Goal: Transaction & Acquisition: Purchase product/service

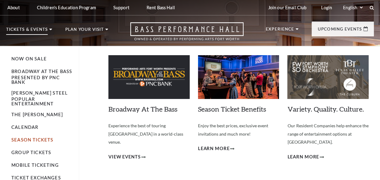
click at [32, 137] on link "Season Tickets" at bounding box center [32, 139] width 42 height 5
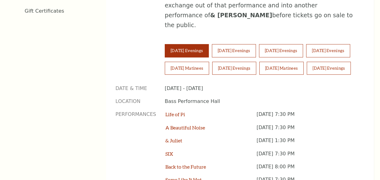
scroll to position [419, 0]
click at [259, 62] on button "Sunday Matinees" at bounding box center [281, 68] width 44 height 13
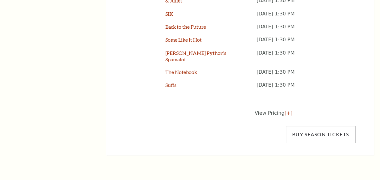
scroll to position [559, 0]
click at [310, 125] on link "Buy Season Tickets" at bounding box center [321, 133] width 70 height 17
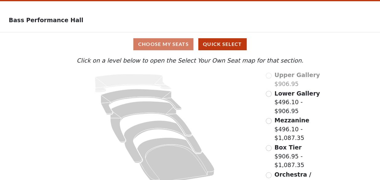
scroll to position [28, 0]
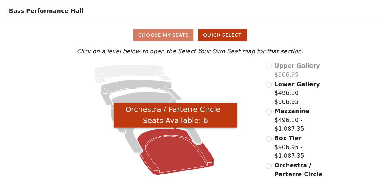
click at [169, 162] on icon "Orchestra / Parterre Circle - Seats Available: 6" at bounding box center [175, 151] width 77 height 46
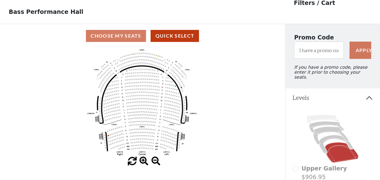
scroll to position [28, 0]
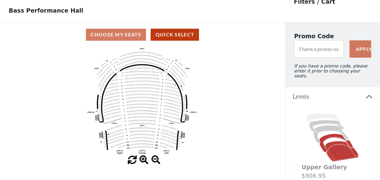
click at [330, 134] on icon at bounding box center [336, 143] width 34 height 18
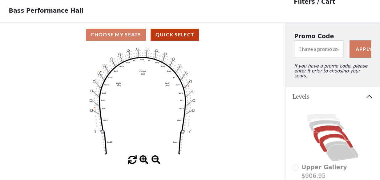
click at [324, 127] on icon at bounding box center [330, 134] width 35 height 18
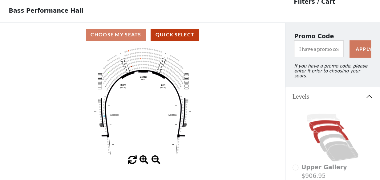
click at [321, 120] on icon at bounding box center [326, 125] width 35 height 11
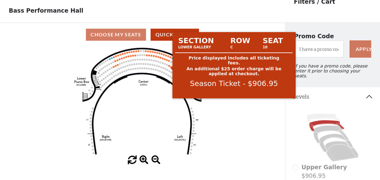
click at [169, 66] on circle at bounding box center [169, 66] width 2 height 2
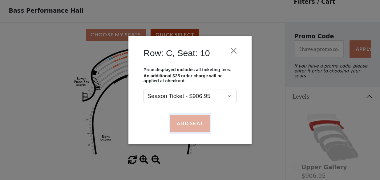
click at [182, 122] on button "Add Seat" at bounding box center [189, 122] width 39 height 17
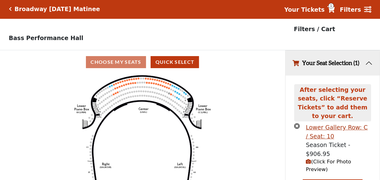
scroll to position [0, 0]
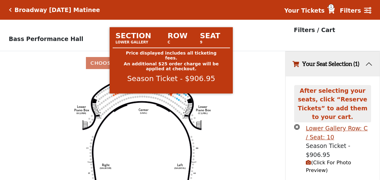
click at [171, 96] on circle at bounding box center [171, 95] width 2 height 2
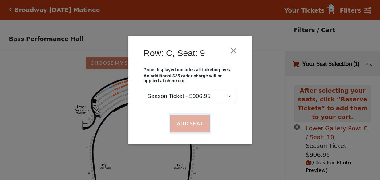
click at [187, 124] on button "Add Seat" at bounding box center [189, 122] width 39 height 17
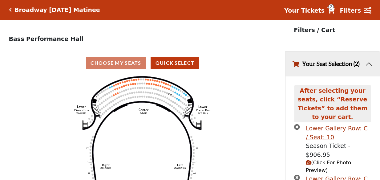
scroll to position [28, 0]
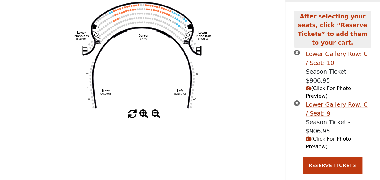
scroll to position [78, 0]
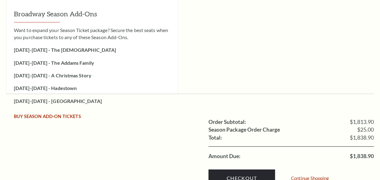
scroll to position [1285, 0]
click at [44, 113] on span "Buy Season Add-On tickets" at bounding box center [47, 115] width 67 height 5
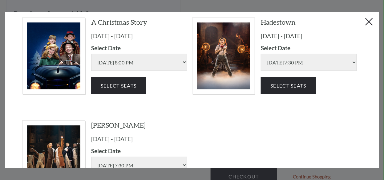
scroll to position [195, 0]
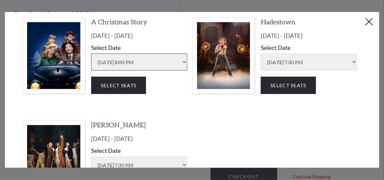
click at [182, 60] on select "Friday Dec 05 2025 | 8:00 PM Saturday Dec 06 2025 | 1:30 PM Saturday Dec 06 202…" at bounding box center [139, 62] width 96 height 17
select select "6298"
click at [91, 54] on select "Friday Dec 05 2025 | 8:00 PM Saturday Dec 06 2025 | 1:30 PM Saturday Dec 06 202…" at bounding box center [139, 62] width 96 height 17
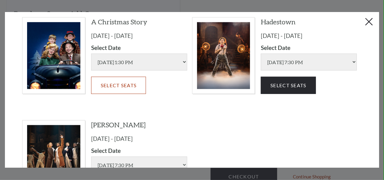
click at [115, 86] on button "Select Seats" at bounding box center [118, 85] width 55 height 17
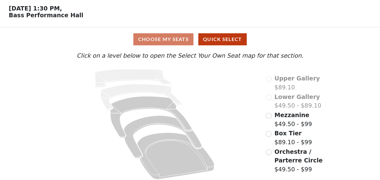
scroll to position [28, 0]
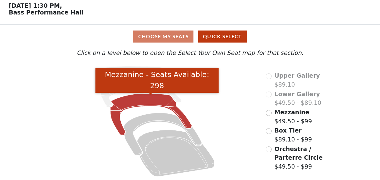
click at [136, 101] on icon "Mezzanine - Seats Available: 298" at bounding box center [150, 114] width 81 height 41
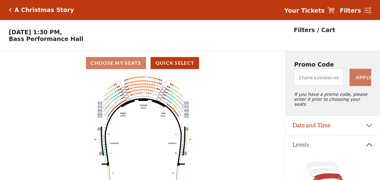
scroll to position [28, 0]
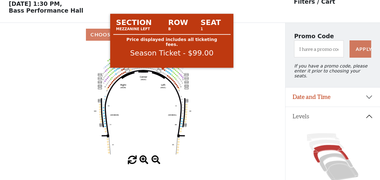
click at [163, 70] on circle at bounding box center [162, 68] width 1 height 1
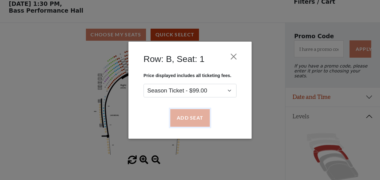
click at [189, 116] on button "Add Seat" at bounding box center [189, 117] width 39 height 17
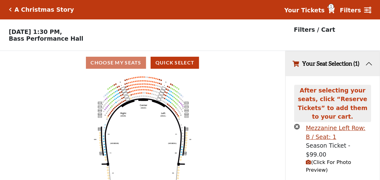
scroll to position [0, 0]
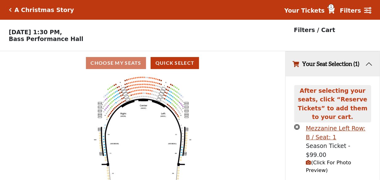
click at [163, 100] on icon "Center (MEZC) Right (MEZR) Left (MEZL) (MEXBOXR) (MEXBOXL) XX WW CC DD YY BB ZZ…" at bounding box center [142, 129] width 256 height 109
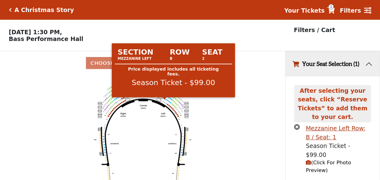
click at [164, 99] on circle at bounding box center [164, 98] width 1 height 1
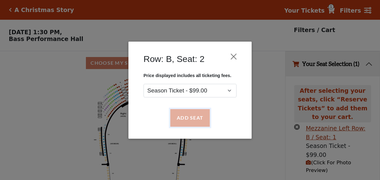
click at [203, 116] on button "Add Seat" at bounding box center [189, 117] width 39 height 17
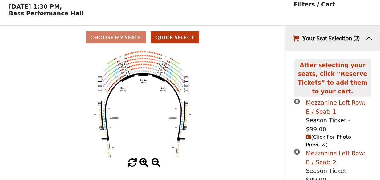
scroll to position [28, 0]
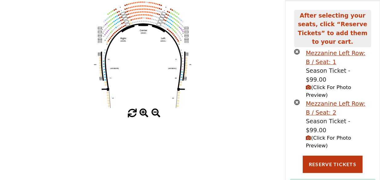
scroll to position [78, 0]
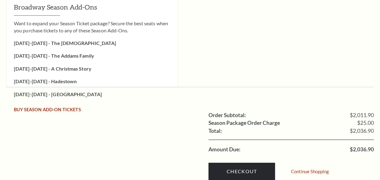
scroll to position [1455, 0]
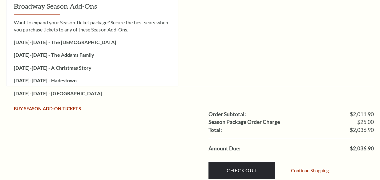
click at [47, 90] on strong "[DATE]-[DATE] - [GEOGRAPHIC_DATA]" at bounding box center [58, 93] width 88 height 6
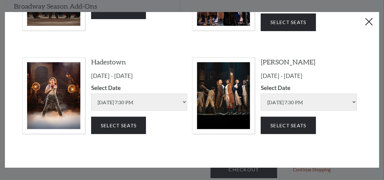
scroll to position [158, 0]
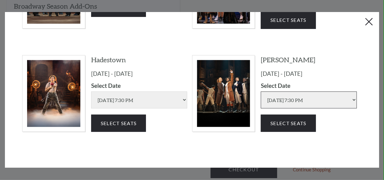
click at [350, 99] on select "[DATE] 7:30 PM [DATE] 1:30 PM [DATE] 7:30 PM [DATE] 7:30 PM [DATE] 1:30 PM [DAT…" at bounding box center [309, 99] width 96 height 17
select select "6311"
click at [261, 91] on select "Wednesday Jul 15 2026 | 7:30 PM Thursday Jul 16 2026 | 1:30 PM Thursday Jul 16 …" at bounding box center [309, 99] width 96 height 17
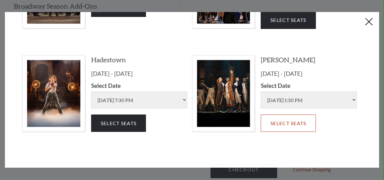
click at [281, 125] on button "Select Seats" at bounding box center [288, 122] width 55 height 17
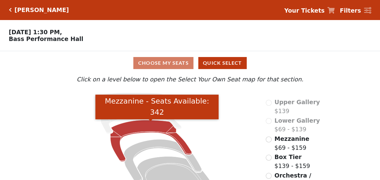
click at [149, 130] on icon "Mezzanine - Seats Available: 342" at bounding box center [150, 140] width 81 height 41
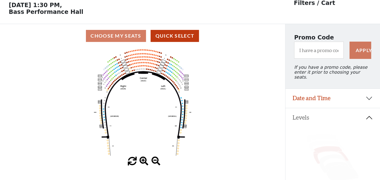
scroll to position [28, 0]
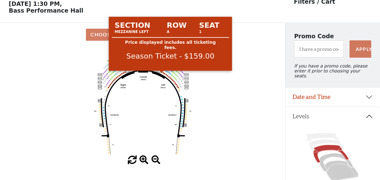
click at [161, 74] on icon "Center (MEZC) Right (MEZR) Left (MEZL) (MEXBOXR) (MEXBOXL) XX WW CC DD YY BB ZZ…" at bounding box center [142, 100] width 256 height 109
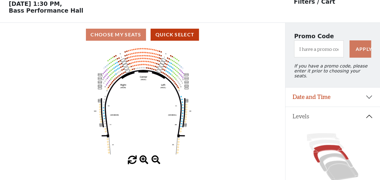
click at [161, 73] on use "Seat Selected" at bounding box center [162, 72] width 2 height 2
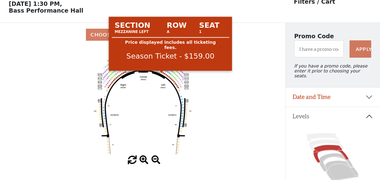
click at [161, 73] on circle at bounding box center [161, 71] width 1 height 1
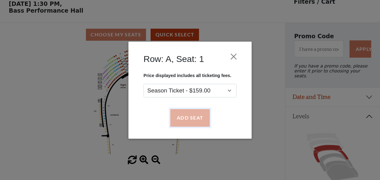
click at [186, 118] on button "Add Seat" at bounding box center [189, 117] width 39 height 17
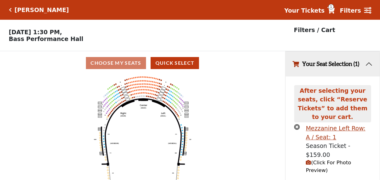
scroll to position [0, 0]
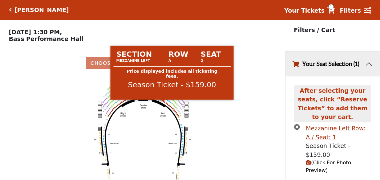
click at [163, 102] on circle at bounding box center [163, 100] width 1 height 1
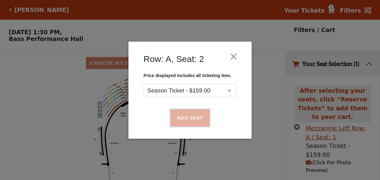
click at [186, 118] on button "Add Seat" at bounding box center [189, 117] width 39 height 17
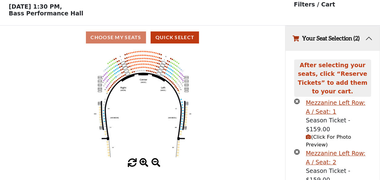
scroll to position [28, 0]
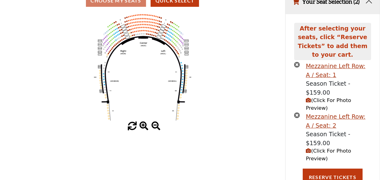
scroll to position [78, 0]
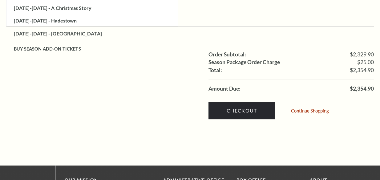
scroll to position [1623, 0]
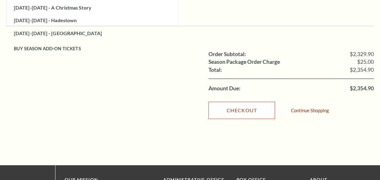
click at [252, 102] on link "Checkout" at bounding box center [241, 110] width 66 height 17
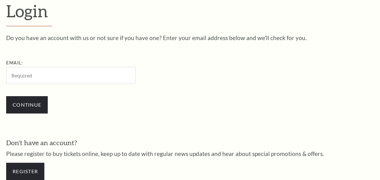
scroll to position [162, 0]
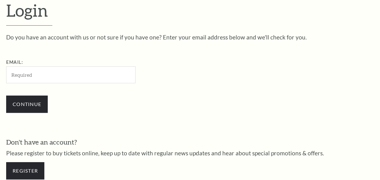
type input "[EMAIL_ADDRESS][DOMAIN_NAME]"
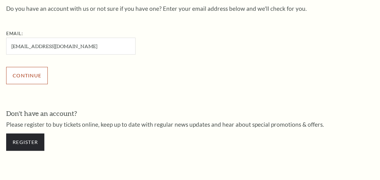
click at [28, 73] on input "Continue" at bounding box center [27, 75] width 42 height 17
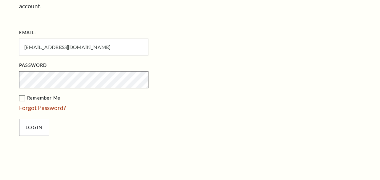
scroll to position [223, 0]
click at [37, 118] on input "Login" at bounding box center [34, 126] width 30 height 17
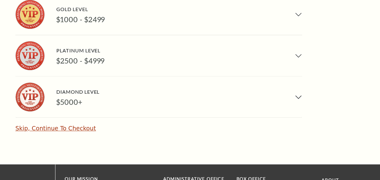
scroll to position [476, 0]
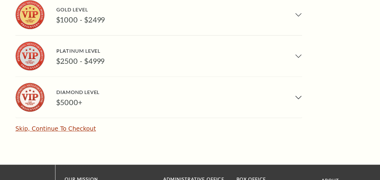
click at [52, 125] on link "Skip, Continue To Checkout" at bounding box center [55, 128] width 80 height 7
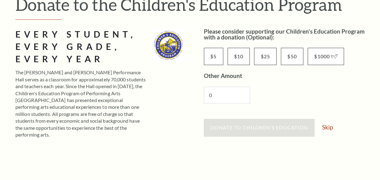
scroll to position [84, 0]
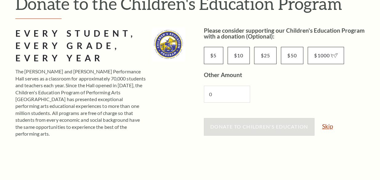
click at [328, 127] on link "Skip" at bounding box center [327, 126] width 11 height 6
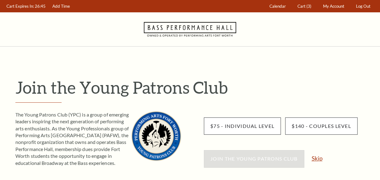
click at [318, 159] on link "Skip" at bounding box center [316, 158] width 11 height 6
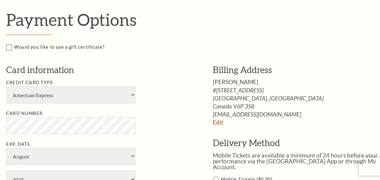
scroll to position [756, 0]
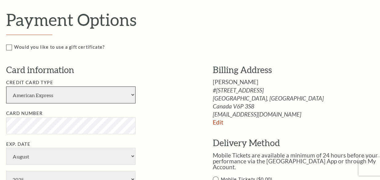
click at [48, 91] on select "American Express Visa Master Card Discover" at bounding box center [70, 94] width 129 height 17
select select "24"
click at [6, 86] on select "American Express Visa Master Card Discover" at bounding box center [70, 94] width 129 height 17
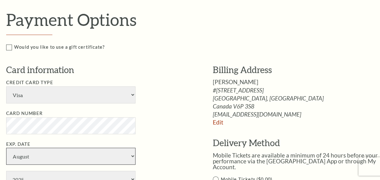
click at [33, 153] on select "January February March April May June July August September October November De…" at bounding box center [70, 155] width 129 height 17
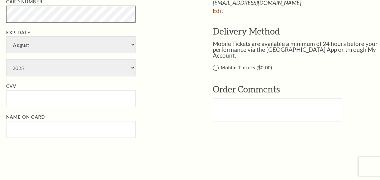
scroll to position [867, 0]
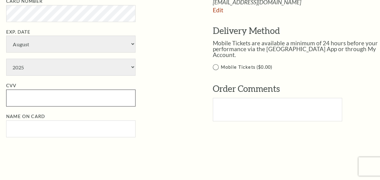
click at [20, 98] on input "CVV" at bounding box center [70, 98] width 129 height 17
type input "123"
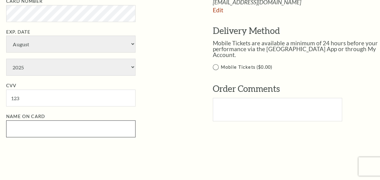
click at [15, 129] on input "Name on Card" at bounding box center [70, 128] width 129 height 17
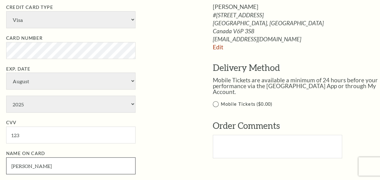
scroll to position [831, 0]
type input "[PERSON_NAME]"
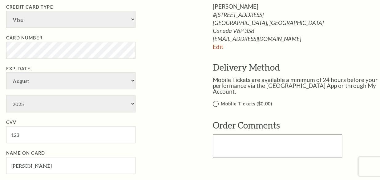
click at [234, 135] on textarea at bounding box center [277, 146] width 129 height 23
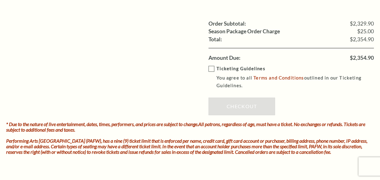
scroll to position [1026, 0]
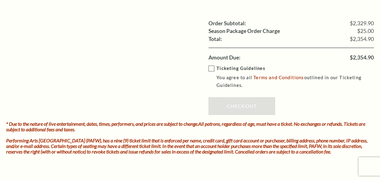
type textarea "TEST"
click at [212, 65] on label "Ticketing Guidelines You agree to all Terms and Conditions outlined in our Tick…" at bounding box center [295, 77] width 174 height 25
click at [0, 0] on input "Ticketing Guidelines You agree to all Terms and Conditions outlined in our Tick…" at bounding box center [0, 0] width 0 height 0
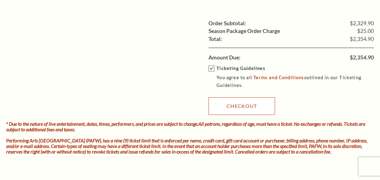
click at [246, 102] on link "Checkout" at bounding box center [241, 105] width 66 height 17
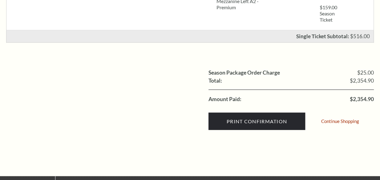
scroll to position [699, 0]
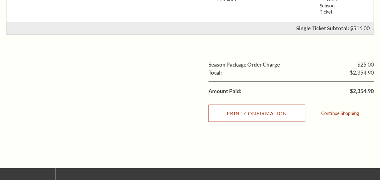
drag, startPoint x: 256, startPoint y: 112, endPoint x: 293, endPoint y: 161, distance: 61.5
click at [256, 112] on input "Print Confirmation" at bounding box center [256, 112] width 97 height 17
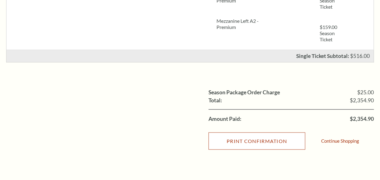
scroll to position [671, 0]
click at [259, 141] on input "Print Confirmation" at bounding box center [256, 140] width 97 height 17
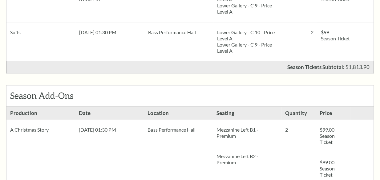
scroll to position [560, 0]
